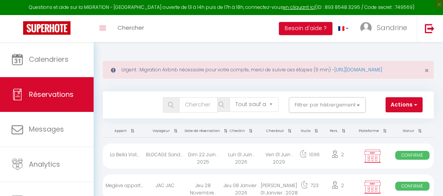
select select "not_cancelled"
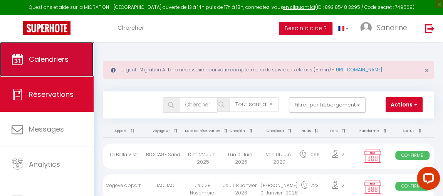
click at [66, 60] on span "Calendriers" at bounding box center [49, 59] width 40 height 10
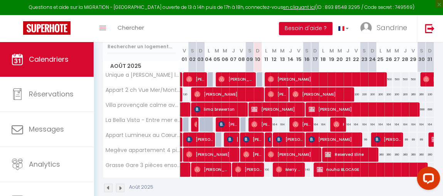
scroll to position [135, 0]
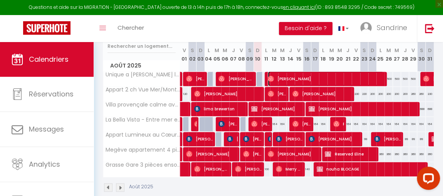
click at [336, 83] on span "[PERSON_NAME]" at bounding box center [326, 78] width 116 height 15
select select "OK"
select select "0"
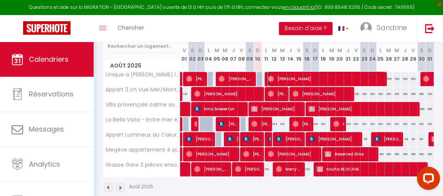
select select "1"
select select
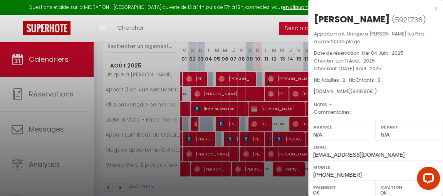
scroll to position [168, 0]
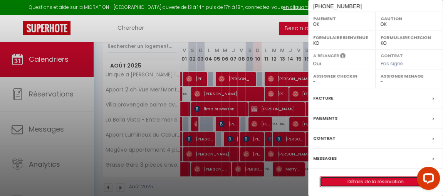
click at [361, 178] on link "Détails de la réservation" at bounding box center [375, 181] width 111 height 10
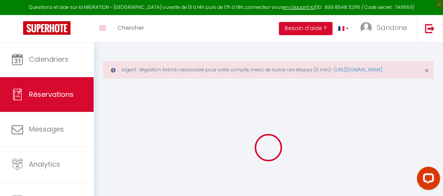
type input "Jenelle"
type input "Oyekan"
type input "jei7owenesluz0rjcbryngwdun3m@reply.superhote.com"
type input "+2349062550157"
select select "AS"
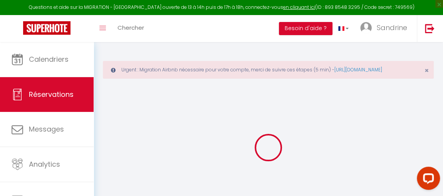
type input "1575.3"
select select "42322"
select select "1"
select select
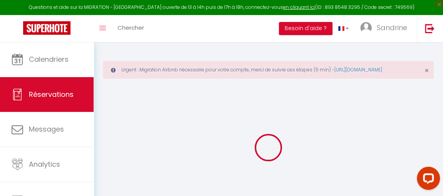
type input "2"
type input "3"
select select "12"
select select
type input "9086"
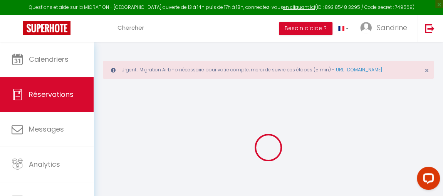
checkbox input "false"
type input "0"
select select "1"
type input "175"
type input "15"
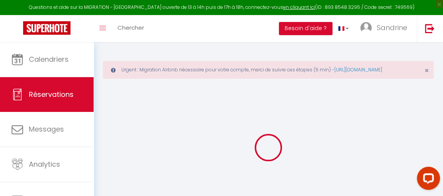
type input "0"
select select
select select "15"
checkbox input "false"
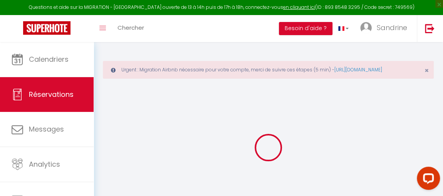
select select
checkbox input "false"
select select
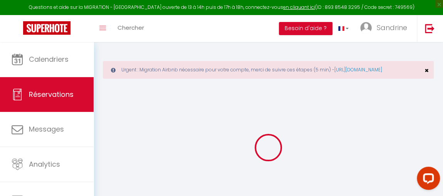
checkbox input "false"
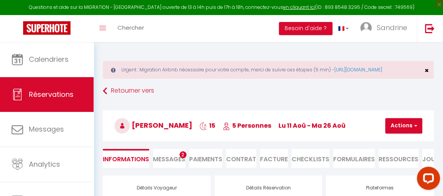
type input "140"
type input "192.96"
select select
checkbox input "false"
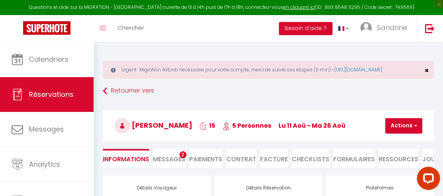
select select
click at [168, 163] on span "Messages" at bounding box center [169, 158] width 32 height 9
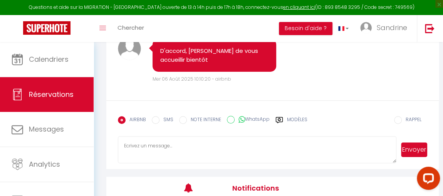
scroll to position [1297, 0]
select select
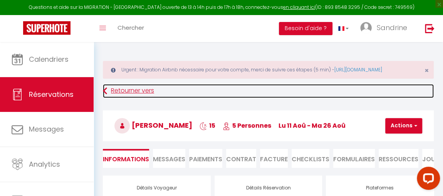
click at [130, 97] on link "Retourner vers" at bounding box center [268, 91] width 331 height 14
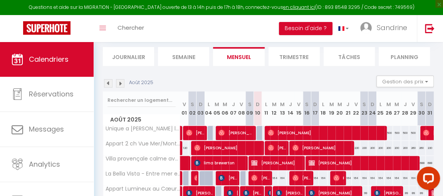
scroll to position [84, 0]
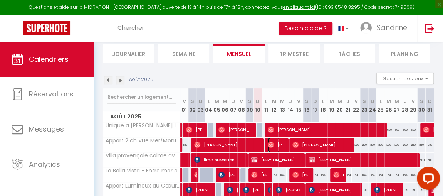
click at [272, 149] on span "[PERSON_NAME]" at bounding box center [277, 144] width 19 height 15
select select "OK"
select select "0"
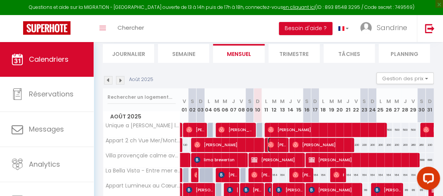
select select "1"
select select
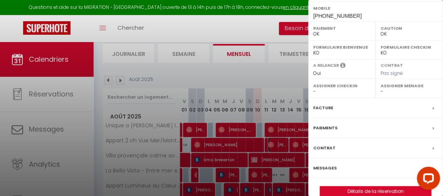
scroll to position [168, 0]
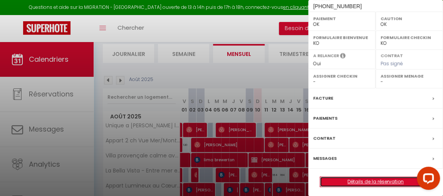
click at [363, 177] on link "Détails de la réservation" at bounding box center [375, 181] width 111 height 10
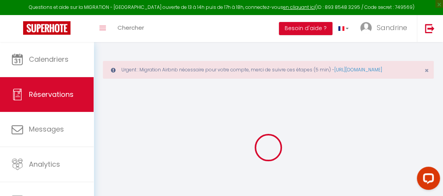
type input "Richard"
type input "Dang"
type input "6maihn0tcc4ynz9e80ga3ncb5deu@reply.superhote.com"
type input "+84934344444"
select select
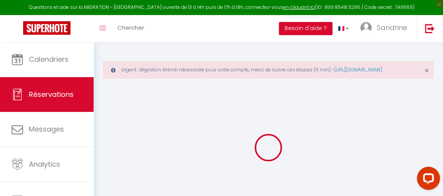
type input "144.18"
select select "52805"
select select "1"
select select
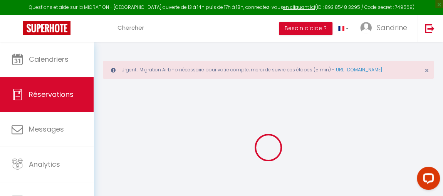
type input "4"
type input "1"
select select "12"
select select
type input "681"
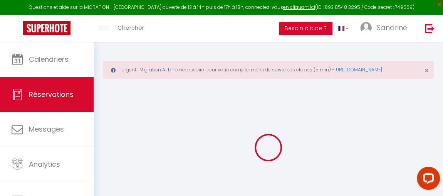
checkbox input "false"
type input "0"
select select "1"
type input "120"
type input "20"
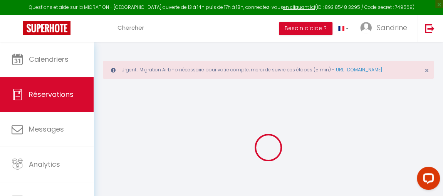
type input "0"
select select
select select "15"
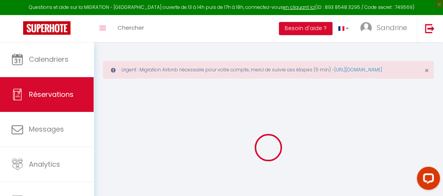
checkbox input "false"
select select
checkbox input "false"
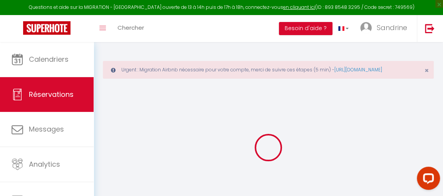
select select
checkbox input "false"
select select
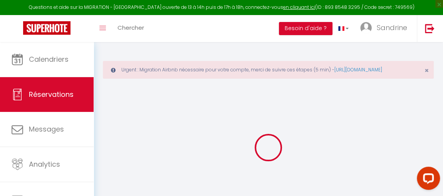
select select
checkbox input "false"
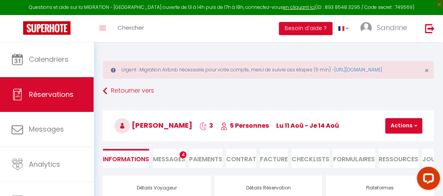
select select
type input "120"
type input "36.5"
select select
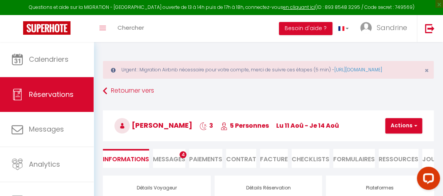
checkbox input "false"
select select
checkbox input "false"
select select
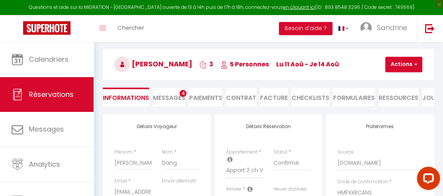
scroll to position [78, 0]
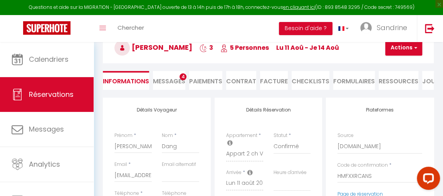
click at [168, 86] on span "Messages" at bounding box center [169, 81] width 32 height 9
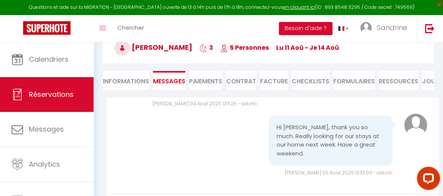
scroll to position [346, 0]
click at [127, 86] on li "Informations" at bounding box center [126, 80] width 46 height 19
select select
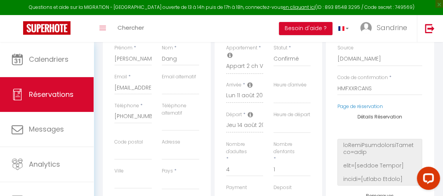
scroll to position [164, 0]
select select
checkbox input "false"
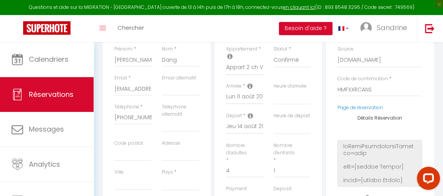
select select
checkbox input "false"
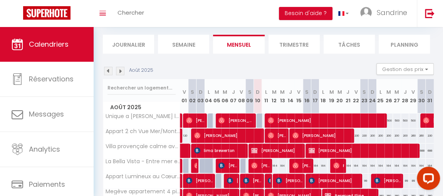
scroll to position [50, 0]
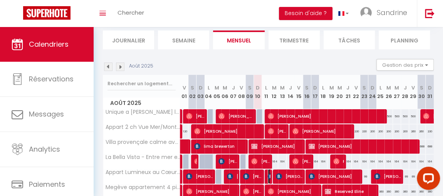
click at [268, 176] on img at bounding box center [271, 176] width 6 height 6
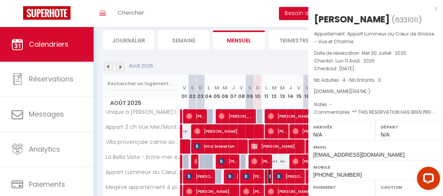
select select "OK"
select select "KO"
select select "0"
select select "1"
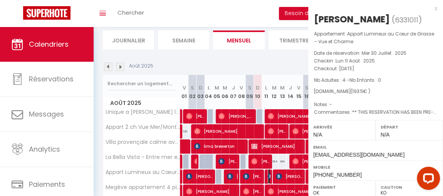
select select
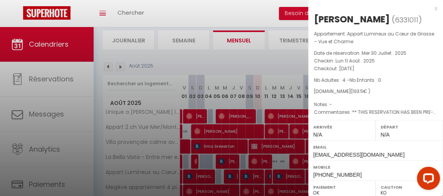
click at [430, 8] on div "x" at bounding box center [372, 8] width 129 height 9
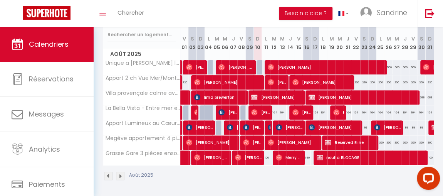
scroll to position [99, 0]
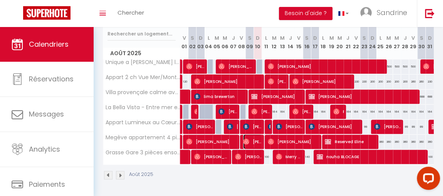
click at [254, 139] on span "[PERSON_NAME]" at bounding box center [252, 141] width 19 height 15
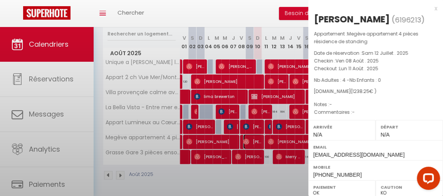
select select "OK"
select select "27226"
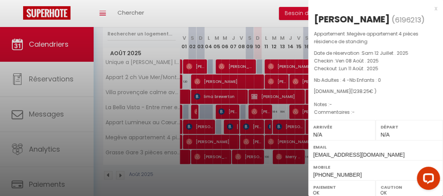
click at [430, 10] on div "x" at bounding box center [372, 8] width 129 height 9
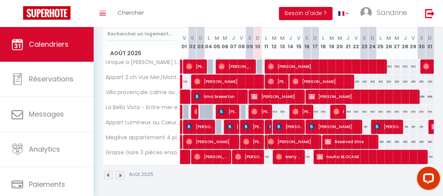
click at [275, 140] on span "[PERSON_NAME]" at bounding box center [293, 141] width 51 height 15
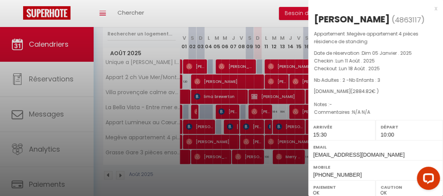
click at [430, 8] on div "x" at bounding box center [372, 8] width 129 height 9
